Goal: Check status

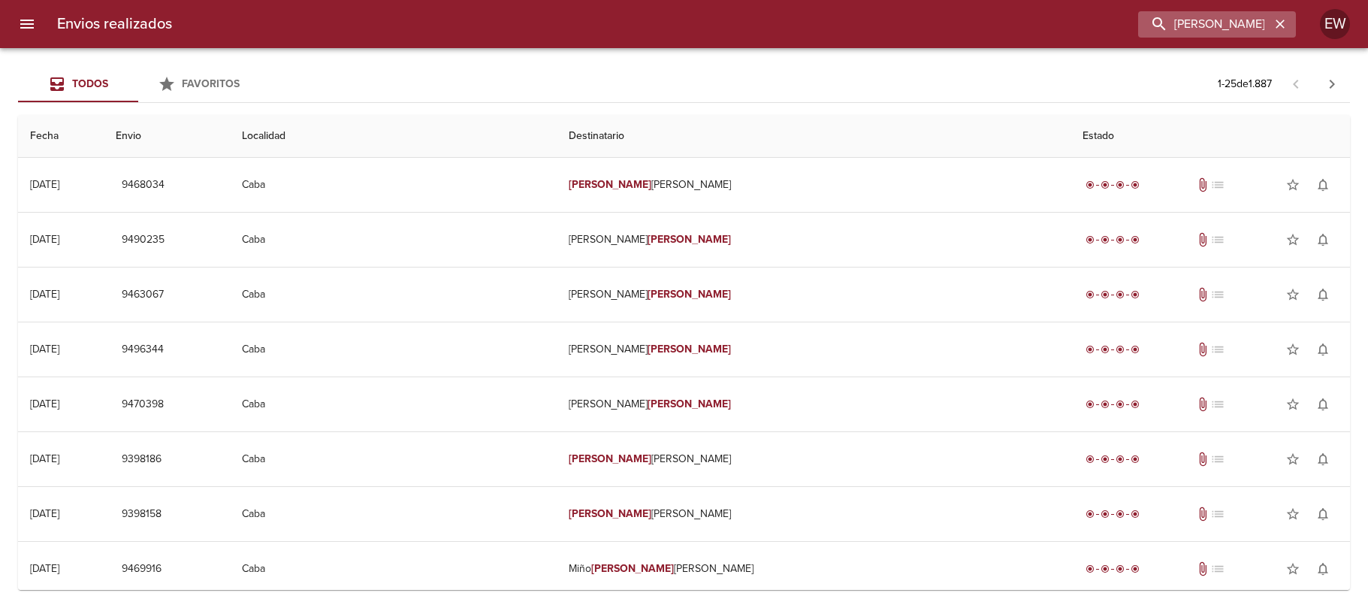
click at [1290, 18] on div "[PERSON_NAME]" at bounding box center [1217, 24] width 158 height 26
click at [1278, 19] on icon "button" at bounding box center [1280, 24] width 15 height 15
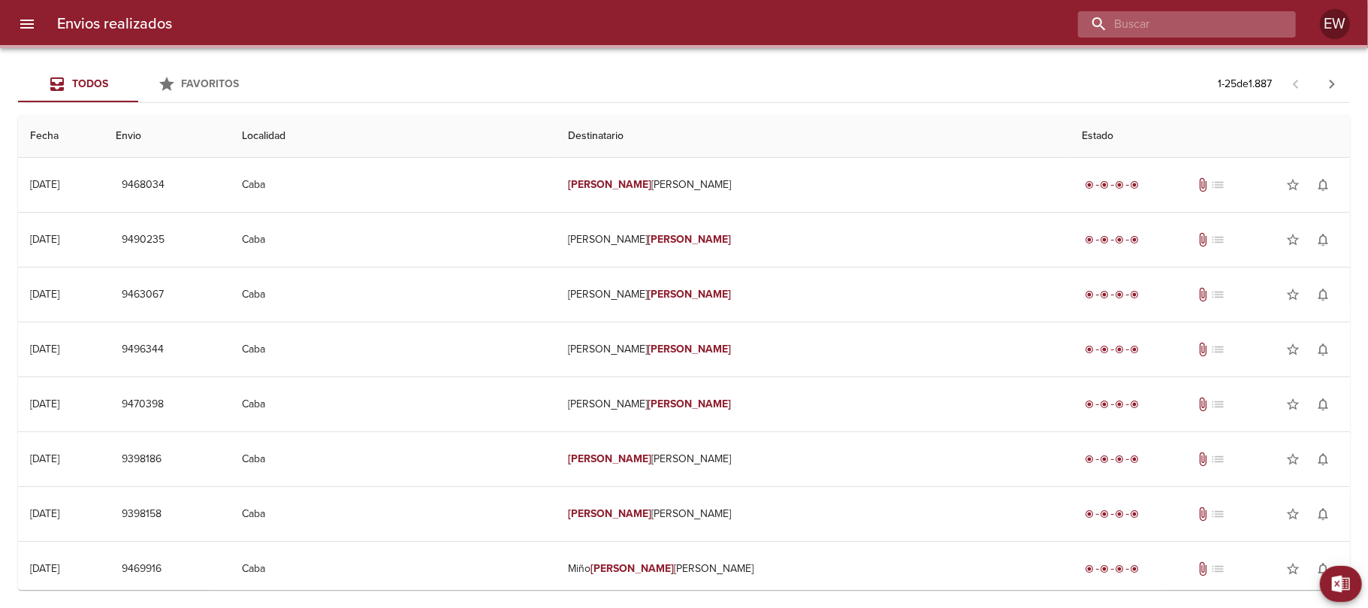
drag, startPoint x: 1256, startPoint y: 23, endPoint x: 1232, endPoint y: 26, distance: 24.2
click at [1244, 26] on input "buscar" at bounding box center [1174, 24] width 192 height 26
paste input "[PERSON_NAME] alcucero"
type input "[PERSON_NAME] alcucero"
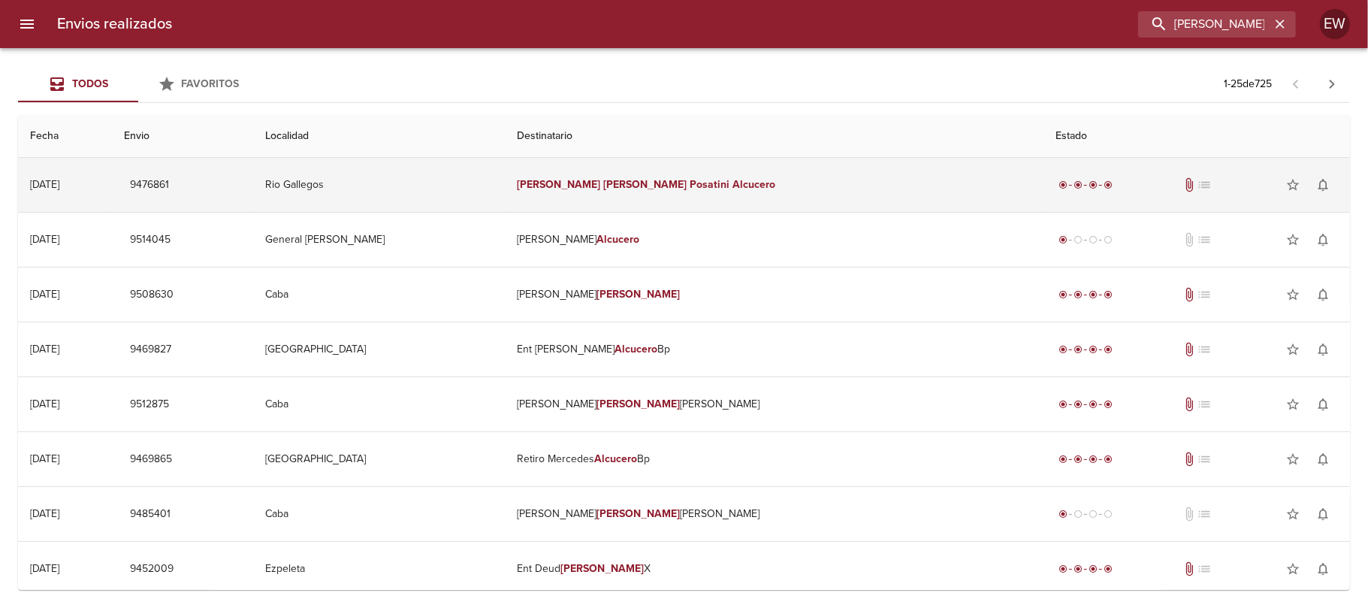
click at [822, 179] on td "[PERSON_NAME] Alcucero" at bounding box center [775, 185] width 538 height 54
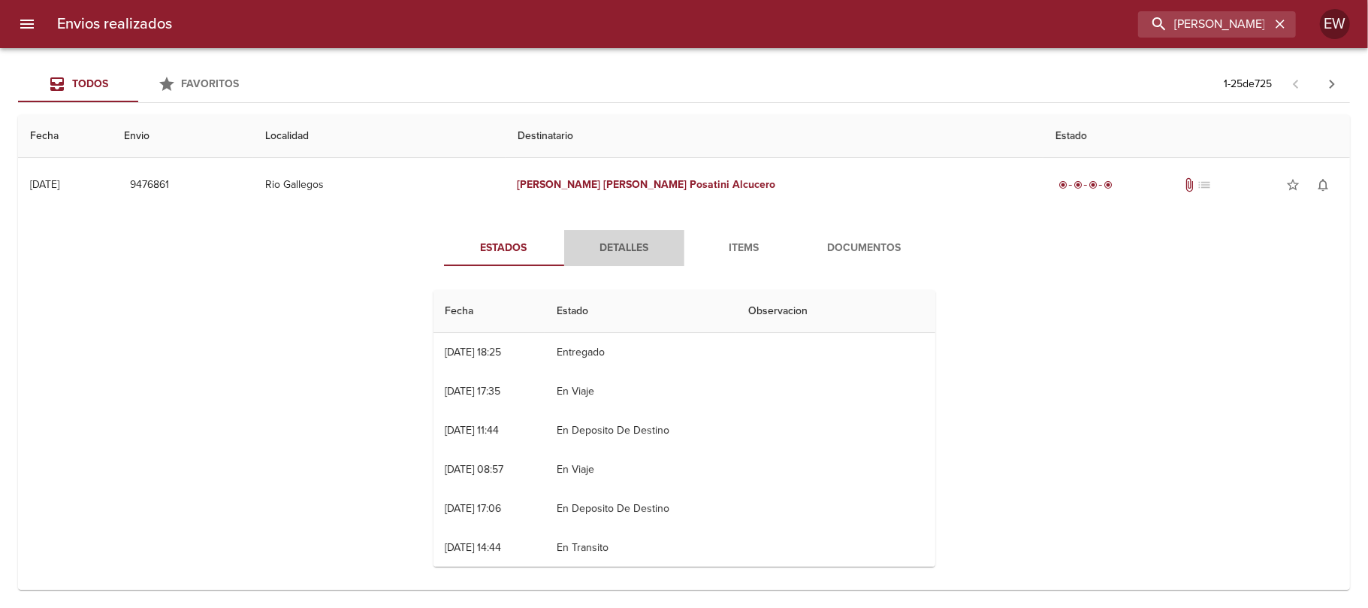
click at [605, 236] on button "Detalles" at bounding box center [624, 248] width 120 height 36
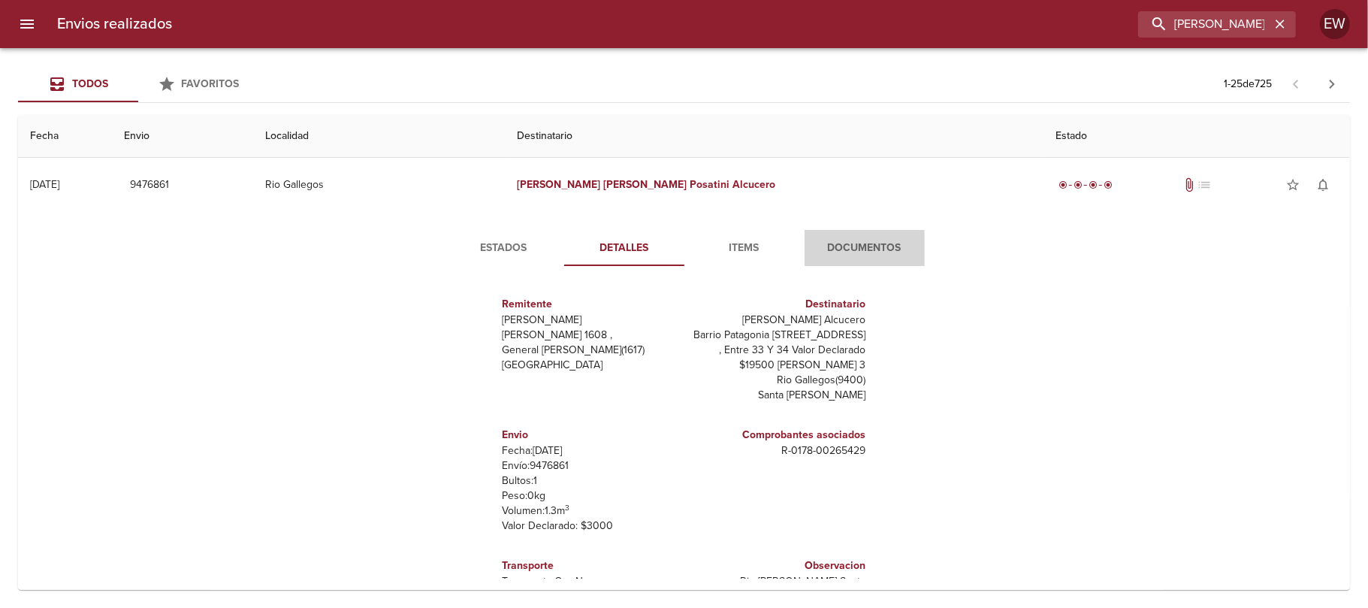
click at [848, 241] on span "Documentos" at bounding box center [865, 248] width 102 height 19
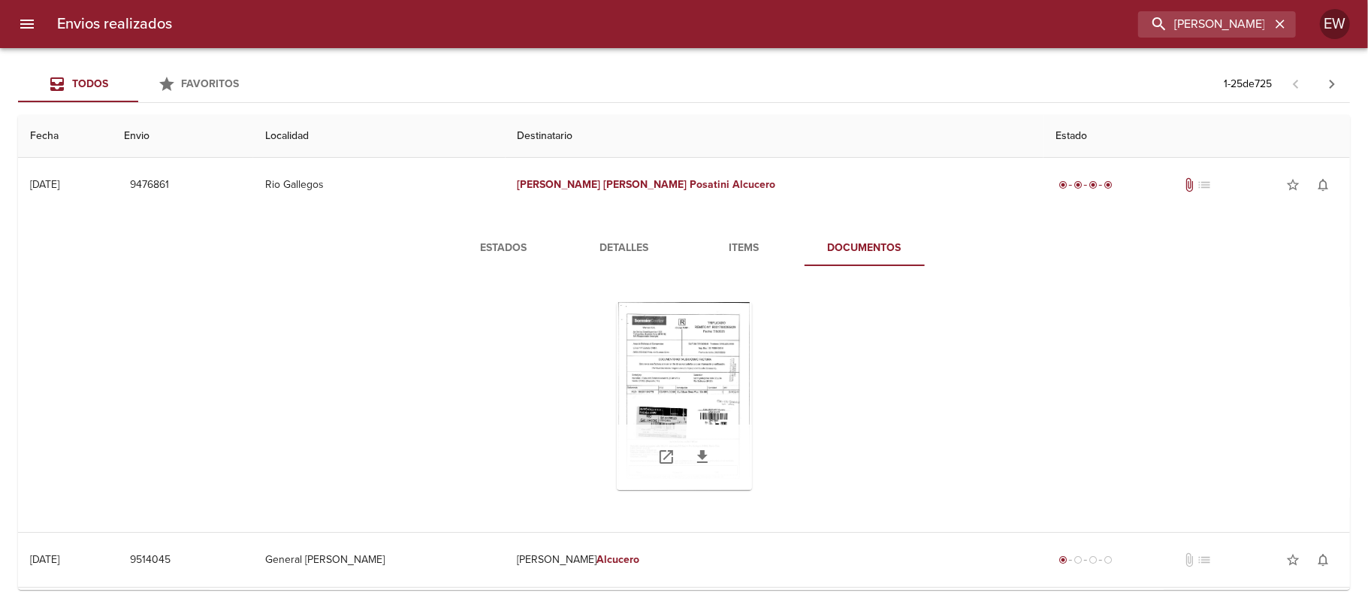
click at [697, 365] on div "Tabla de envíos del cliente" at bounding box center [684, 396] width 135 height 188
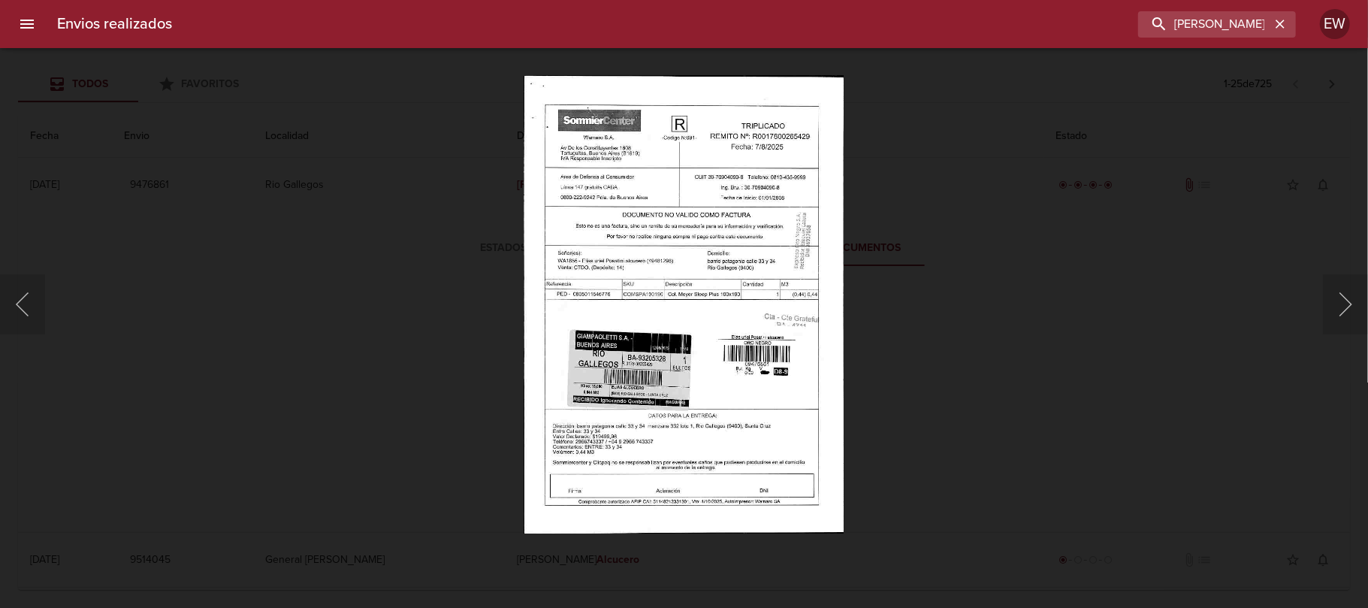
click at [697, 365] on img "Lightbox" at bounding box center [684, 304] width 320 height 458
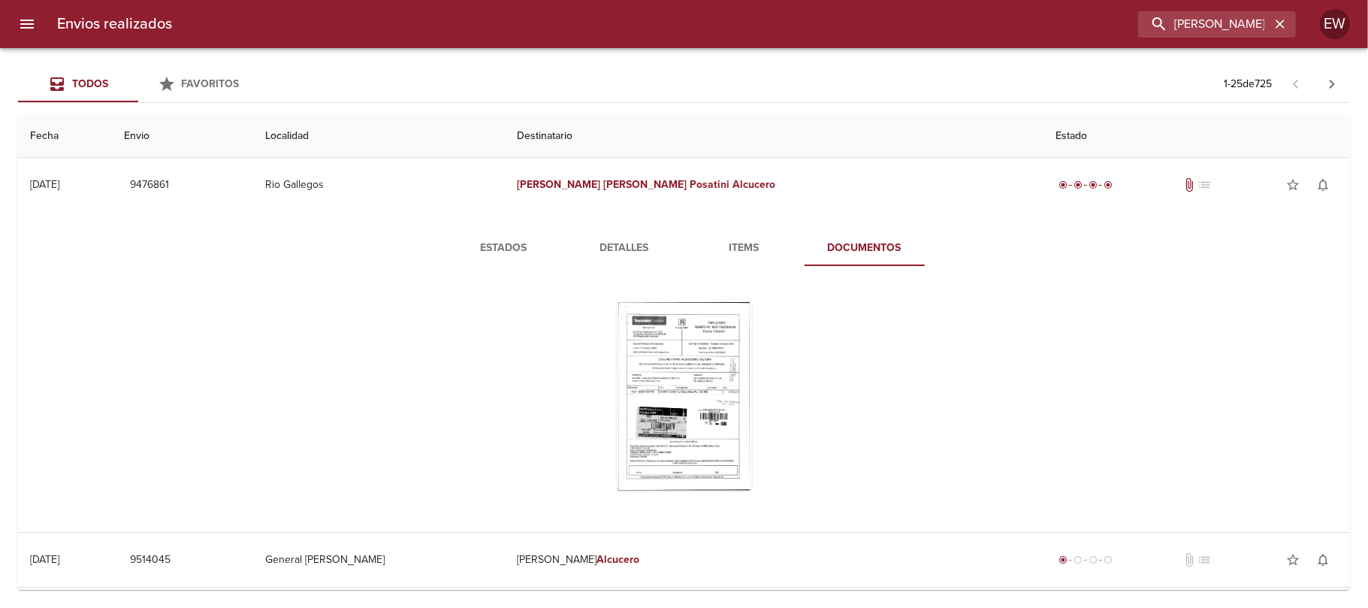
click at [599, 245] on span "Detalles" at bounding box center [624, 248] width 102 height 19
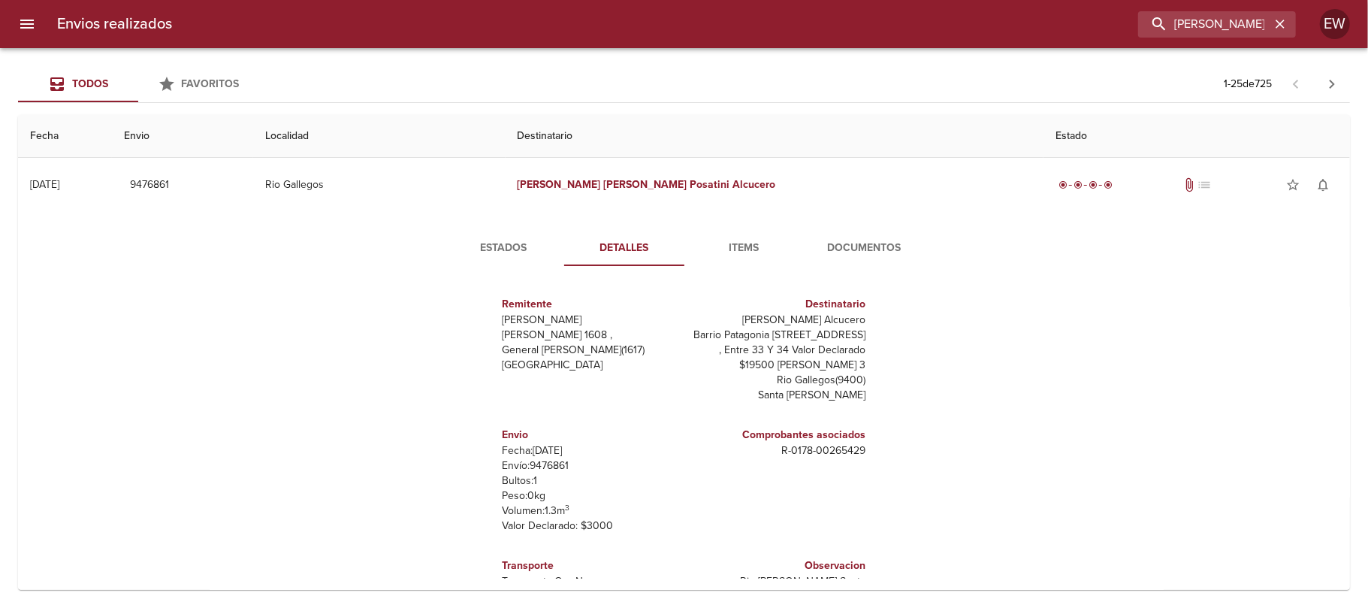
click at [479, 244] on span "Estados" at bounding box center [504, 248] width 102 height 19
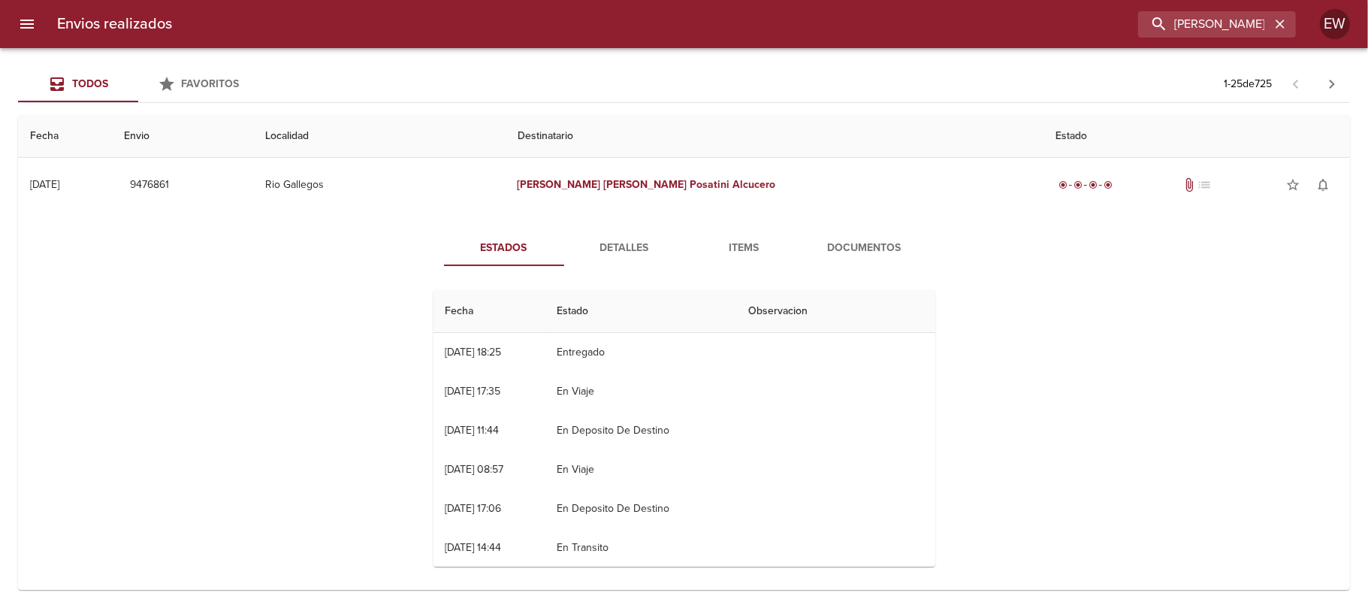
click at [733, 244] on span "Items" at bounding box center [745, 248] width 102 height 19
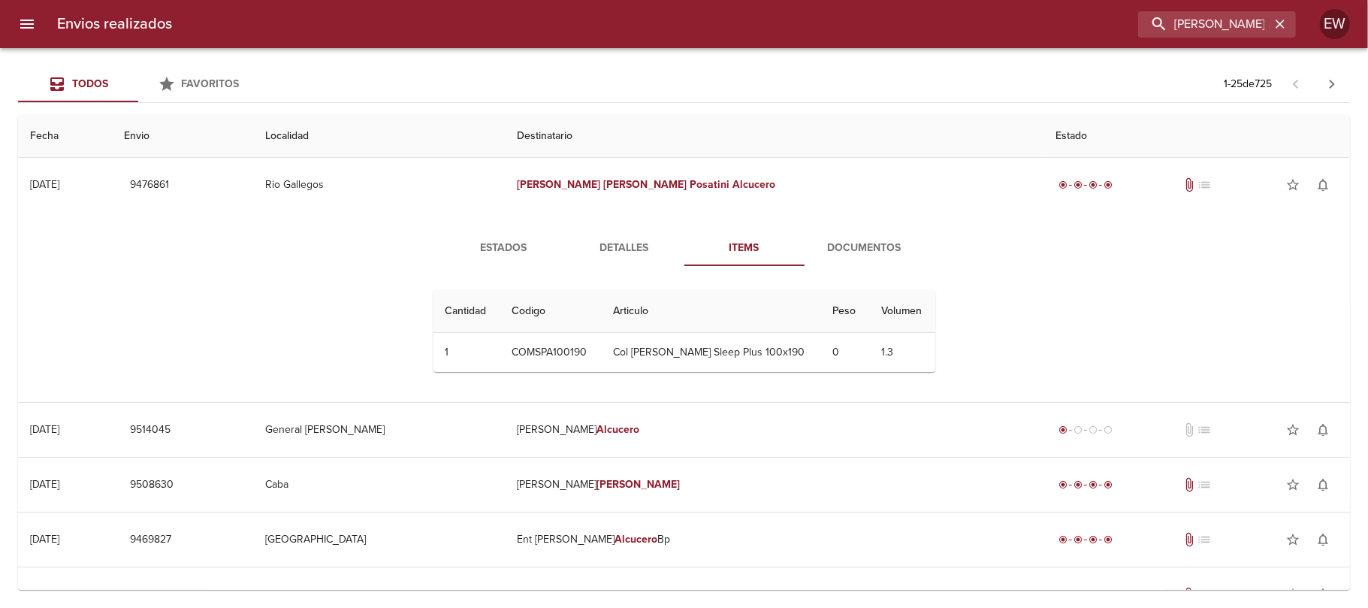
click at [496, 236] on button "Estados" at bounding box center [504, 248] width 120 height 36
